Goal: Find specific page/section: Find specific page/section

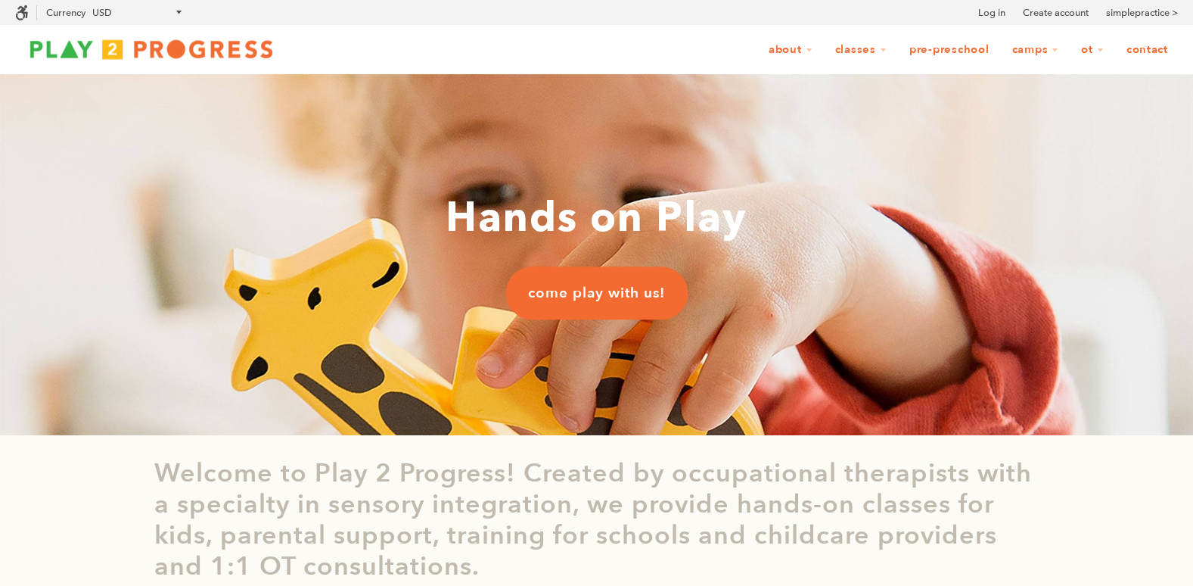
scroll to position [1, 12]
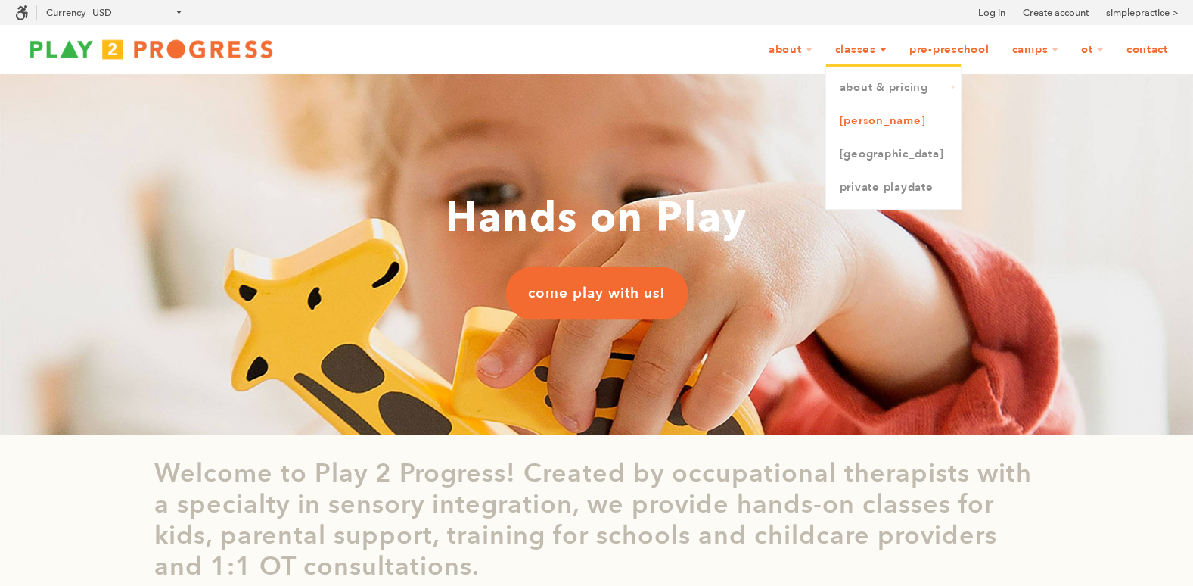
click at [857, 118] on link "[PERSON_NAME]" at bounding box center [893, 120] width 135 height 33
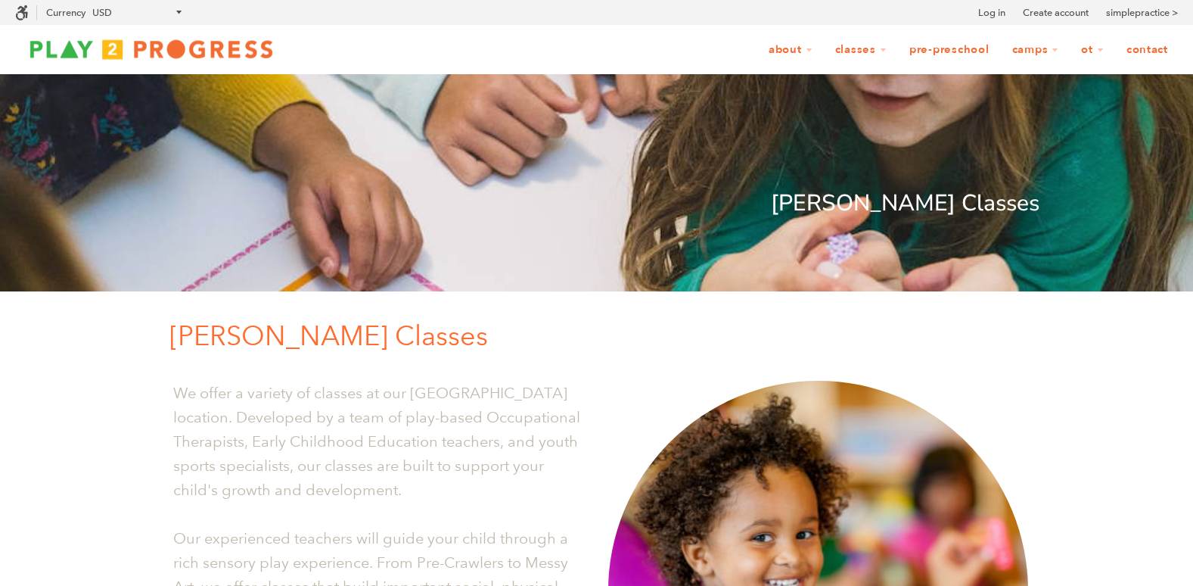
scroll to position [1, 12]
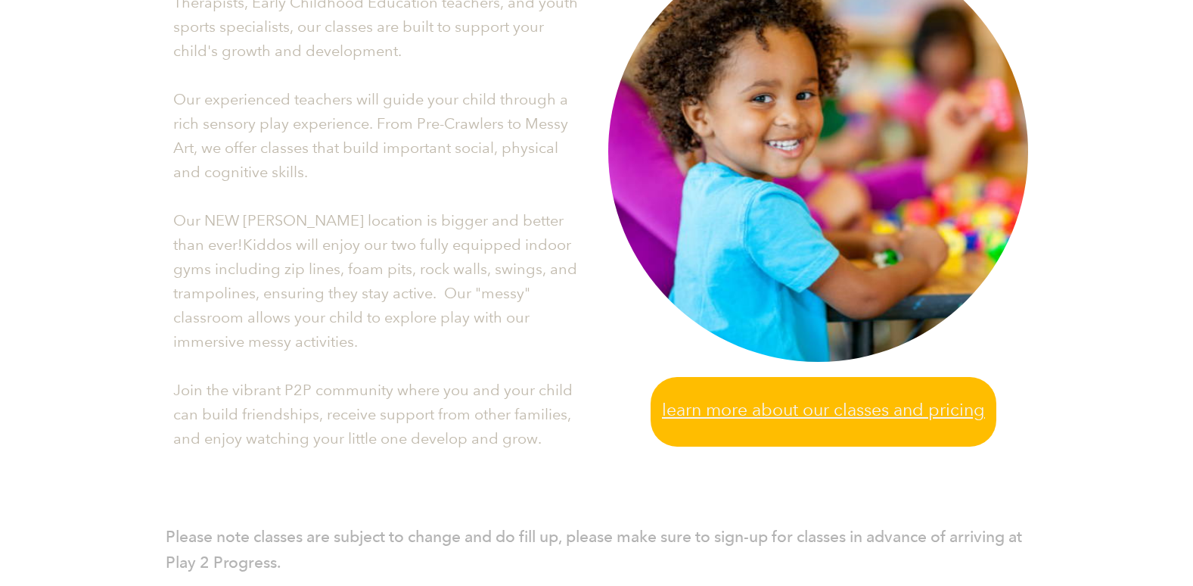
scroll to position [0, 0]
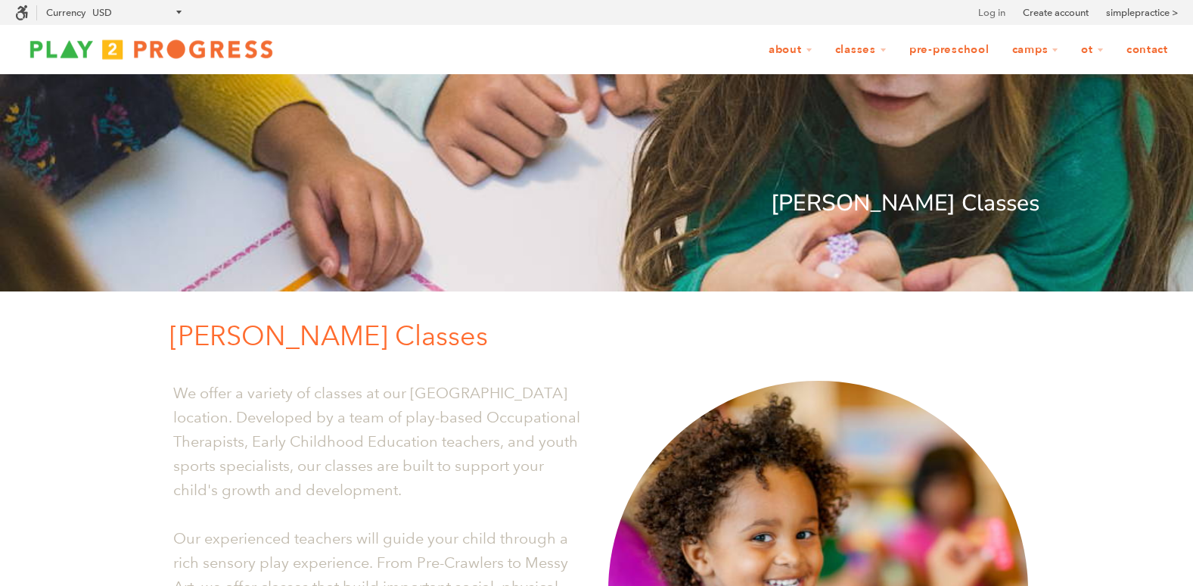
click at [991, 11] on link "Log in" at bounding box center [992, 12] width 27 height 15
